Goal: Transaction & Acquisition: Purchase product/service

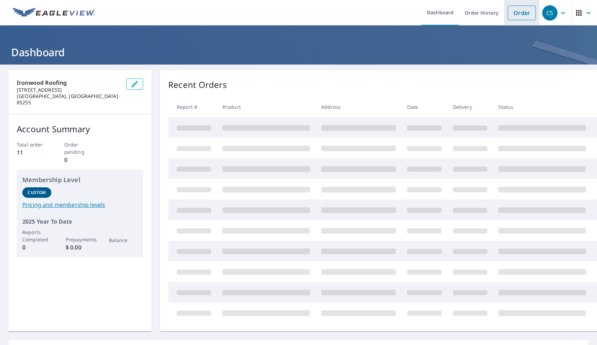
click at [527, 13] on link "Order" at bounding box center [522, 13] width 28 height 15
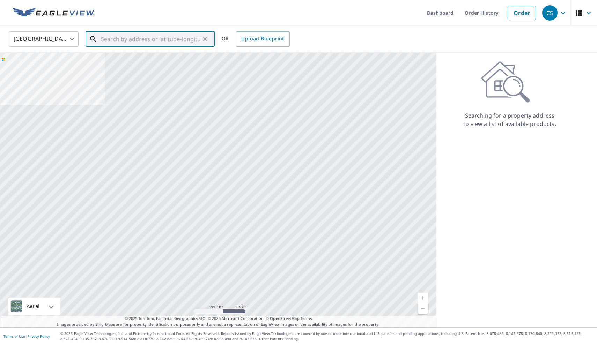
click at [106, 39] on input "text" at bounding box center [150, 39] width 99 height 20
paste input "[STREET_ADDRESS]"
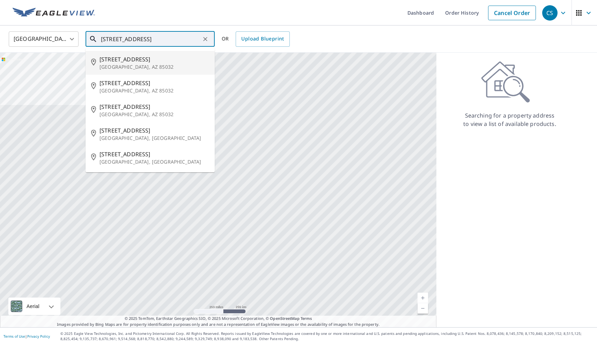
click at [115, 64] on p "[GEOGRAPHIC_DATA], AZ 85032" at bounding box center [154, 67] width 110 height 7
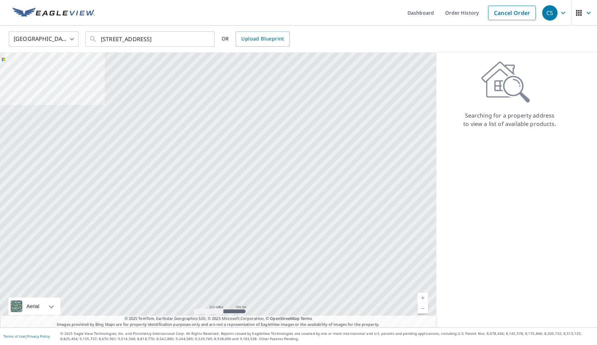
type input "[STREET_ADDRESS]"
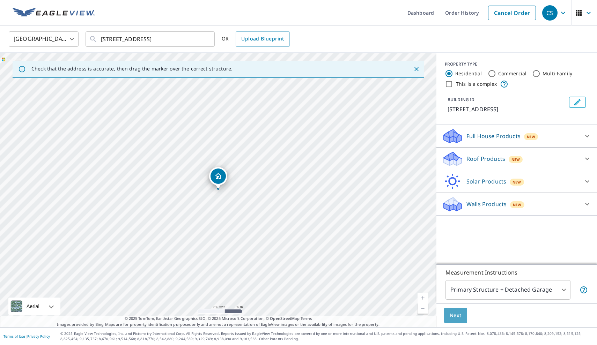
click at [458, 313] on span "Next" at bounding box center [456, 315] width 12 height 9
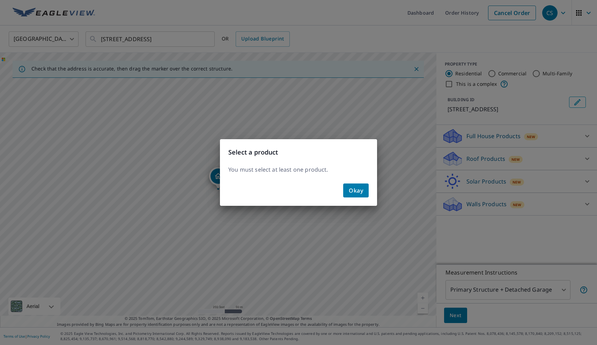
click at [357, 188] on span "Okay" at bounding box center [356, 191] width 14 height 10
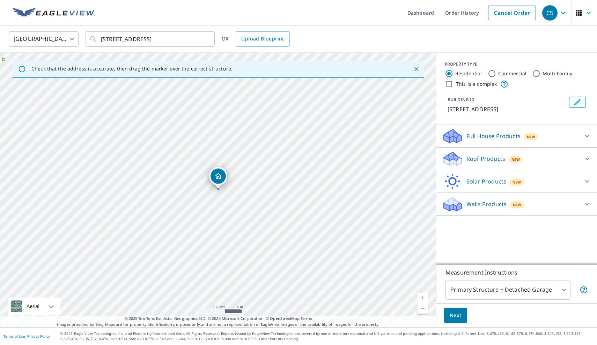
click at [501, 140] on p "Full House Products" at bounding box center [493, 136] width 54 height 8
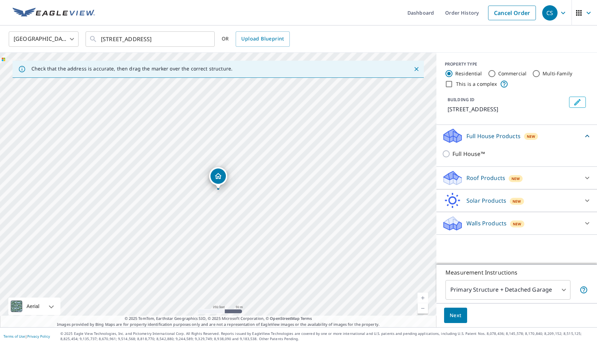
click at [502, 185] on div "Roof Products New" at bounding box center [510, 178] width 137 height 16
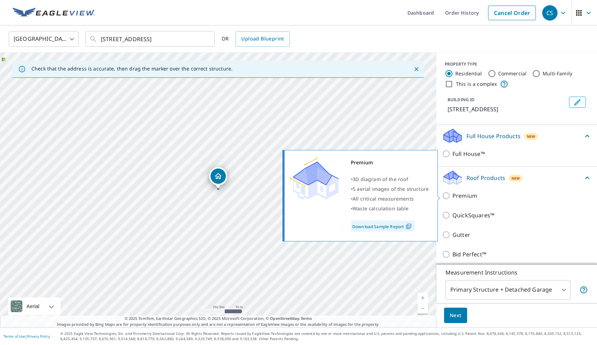
click at [450, 197] on input "Premium" at bounding box center [447, 196] width 10 height 8
checkbox input "true"
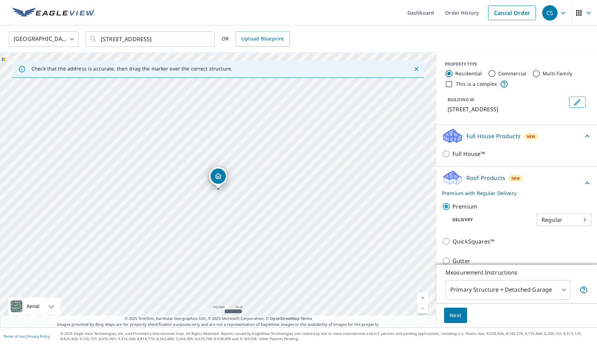
click at [449, 319] on button "Next" at bounding box center [455, 316] width 23 height 16
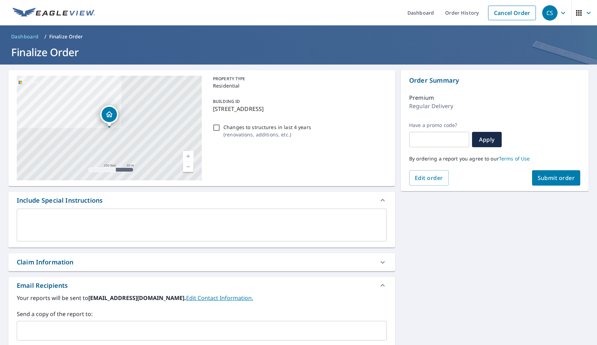
drag, startPoint x: 545, startPoint y: 161, endPoint x: 545, endPoint y: 167, distance: 5.2
click at [545, 162] on div "By ordering a report you agree to our Terms of Use" at bounding box center [494, 158] width 171 height 23
click at [553, 179] on span "Submit order" at bounding box center [556, 178] width 37 height 8
